Goal: Navigation & Orientation: Find specific page/section

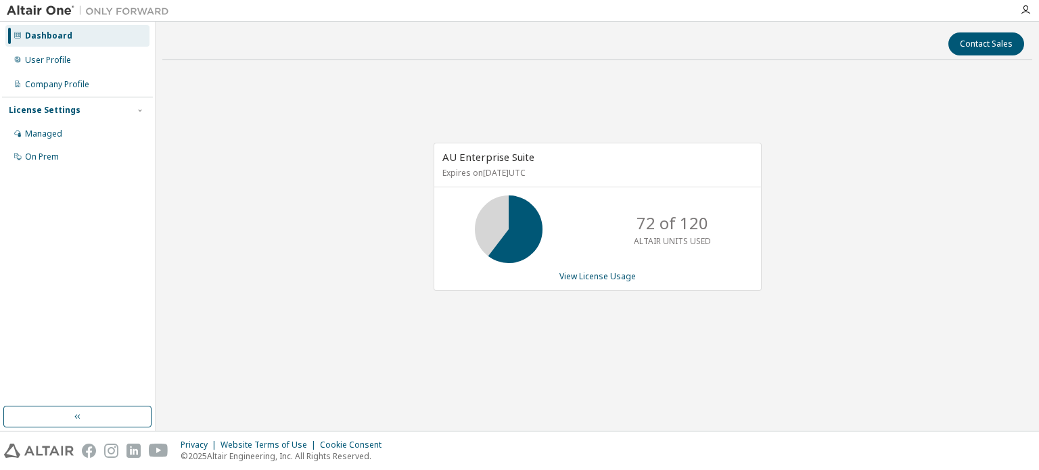
click at [910, 144] on div "AU Enterprise Suite Expires on December 26, 2025 UTC 72 of 120 ALTAIR UNITS USE…" at bounding box center [597, 224] width 870 height 306
click at [1025, 9] on icon "button" at bounding box center [1025, 10] width 11 height 11
